Goal: Find specific page/section: Find specific page/section

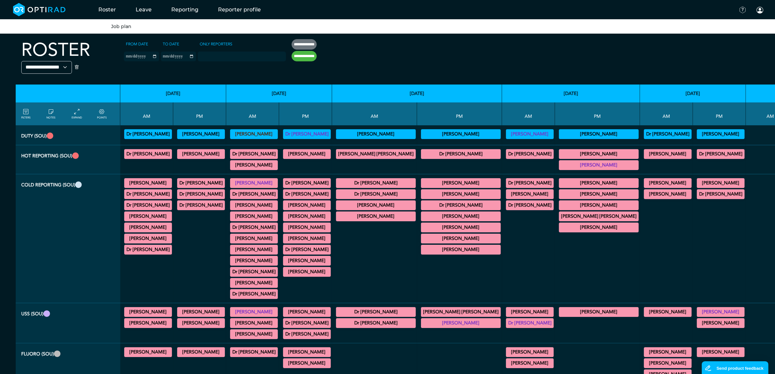
click at [123, 27] on link "Job plan" at bounding box center [121, 27] width 20 height 6
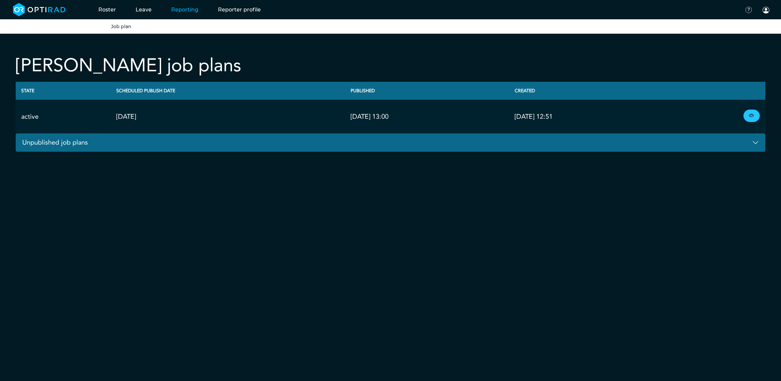
click at [748, 116] on link at bounding box center [751, 115] width 16 height 12
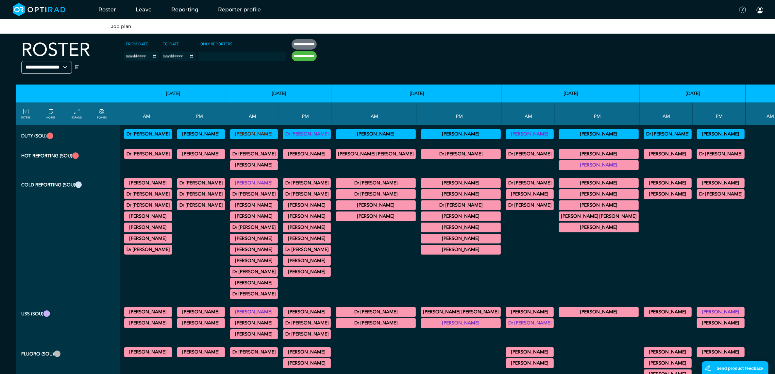
click at [114, 26] on link "Job plan" at bounding box center [121, 27] width 20 height 6
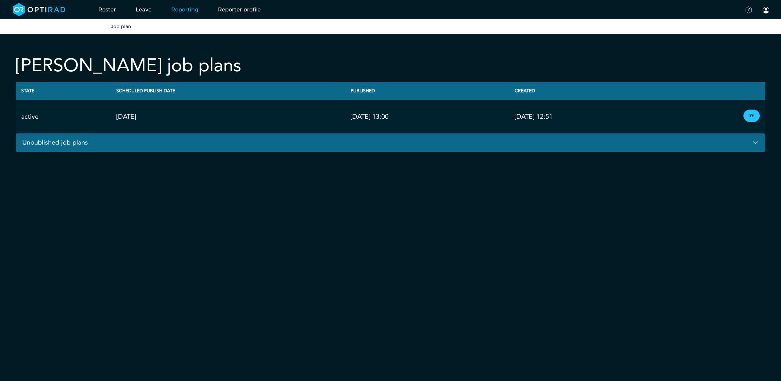
click at [747, 113] on link at bounding box center [751, 115] width 16 height 12
